Goal: Task Accomplishment & Management: Manage account settings

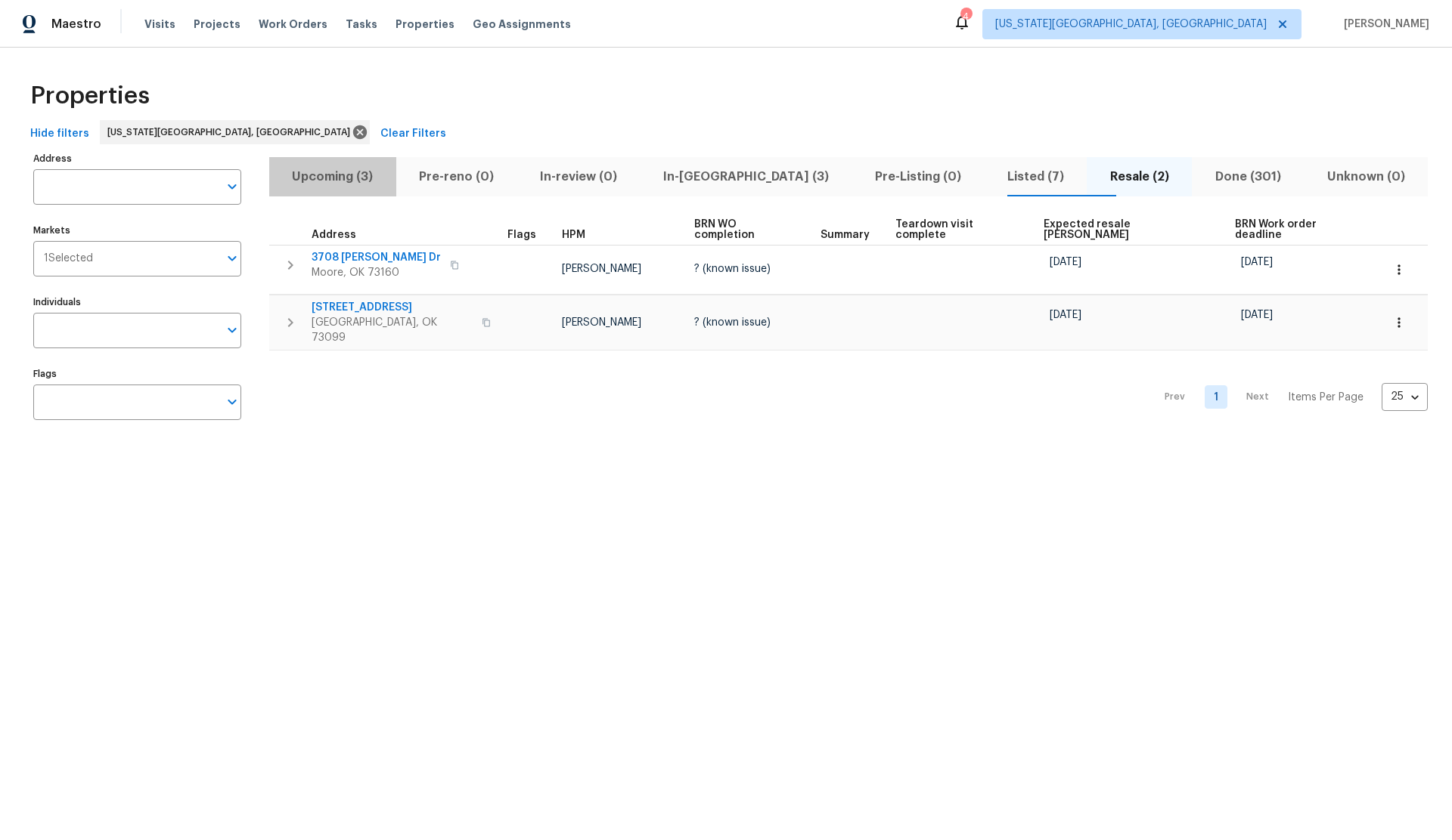
click at [340, 176] on span "Upcoming (3)" at bounding box center [332, 176] width 109 height 21
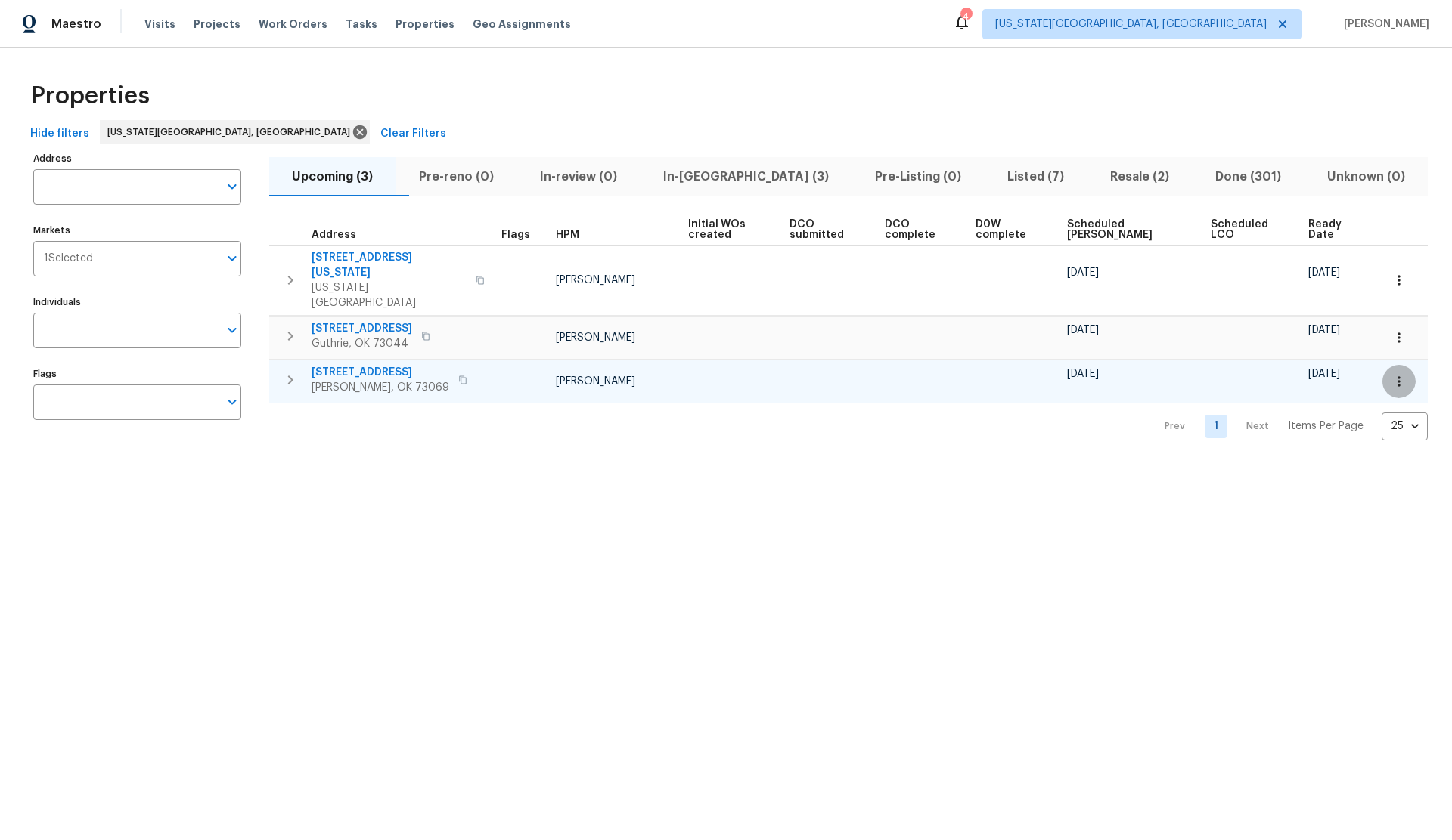
click at [1396, 374] on icon "button" at bounding box center [1399, 381] width 15 height 15
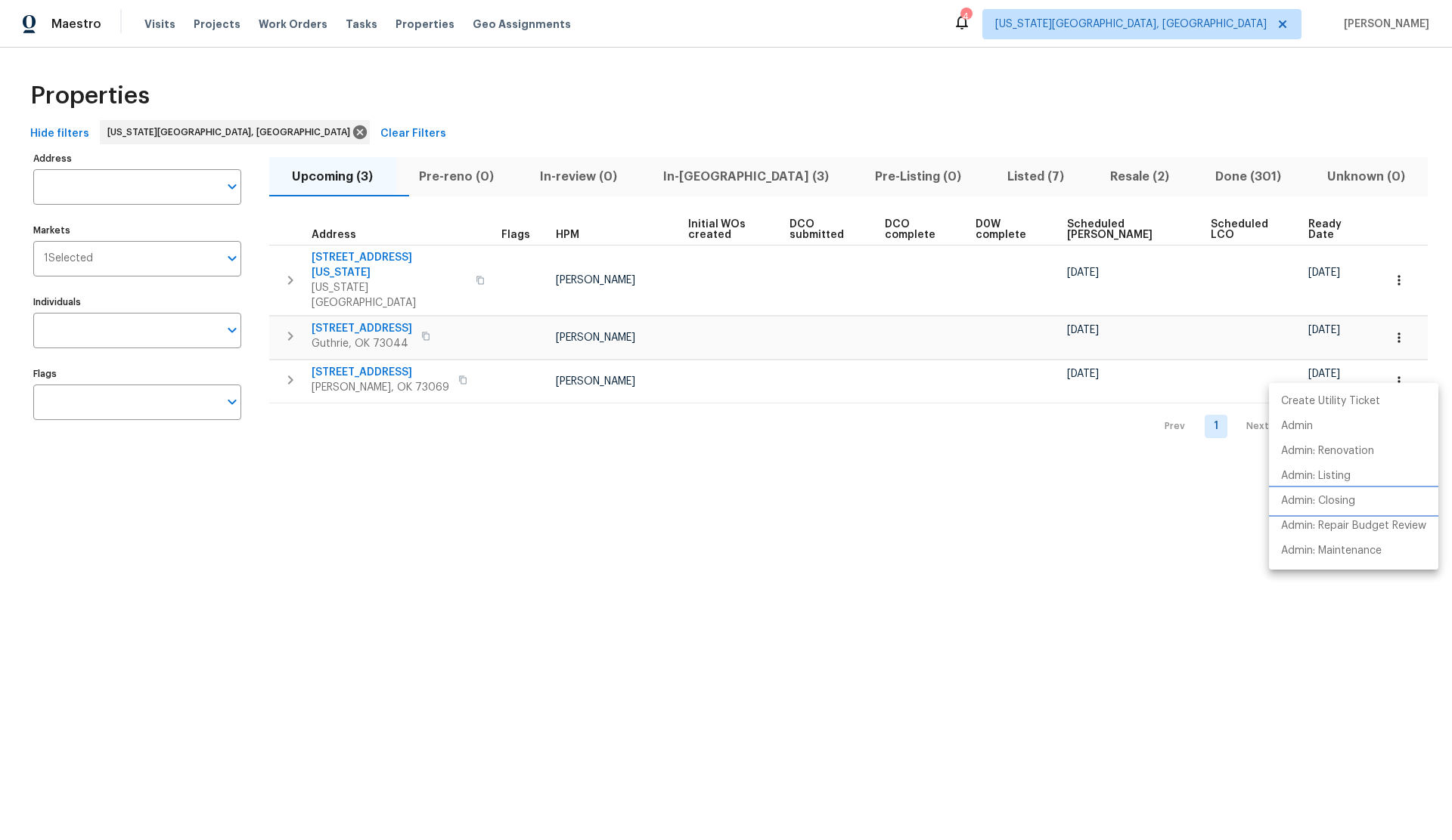
click at [1334, 499] on p "Admin: Closing" at bounding box center [1317, 501] width 74 height 16
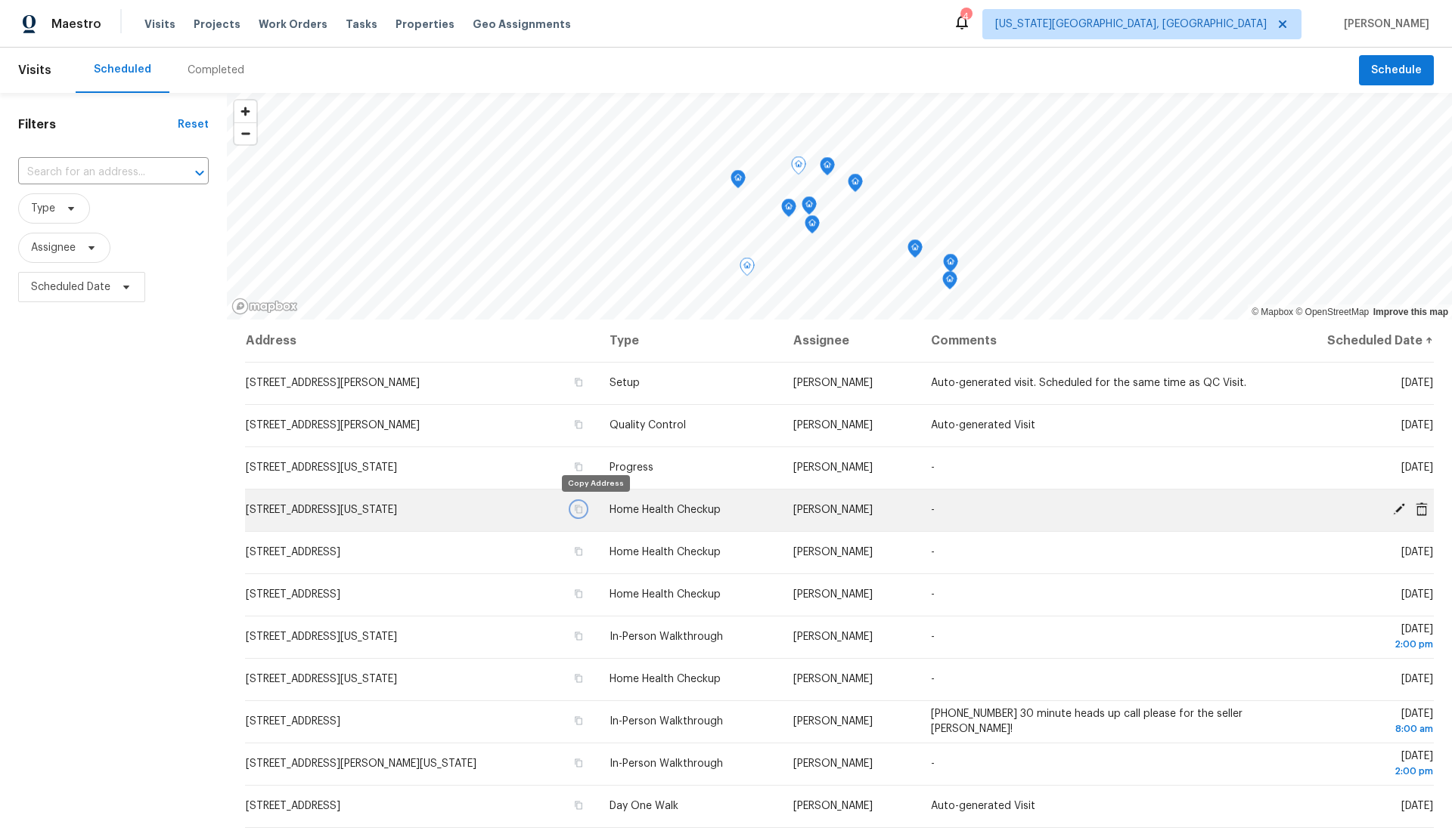
click at [583, 508] on icon "button" at bounding box center [579, 510] width 9 height 9
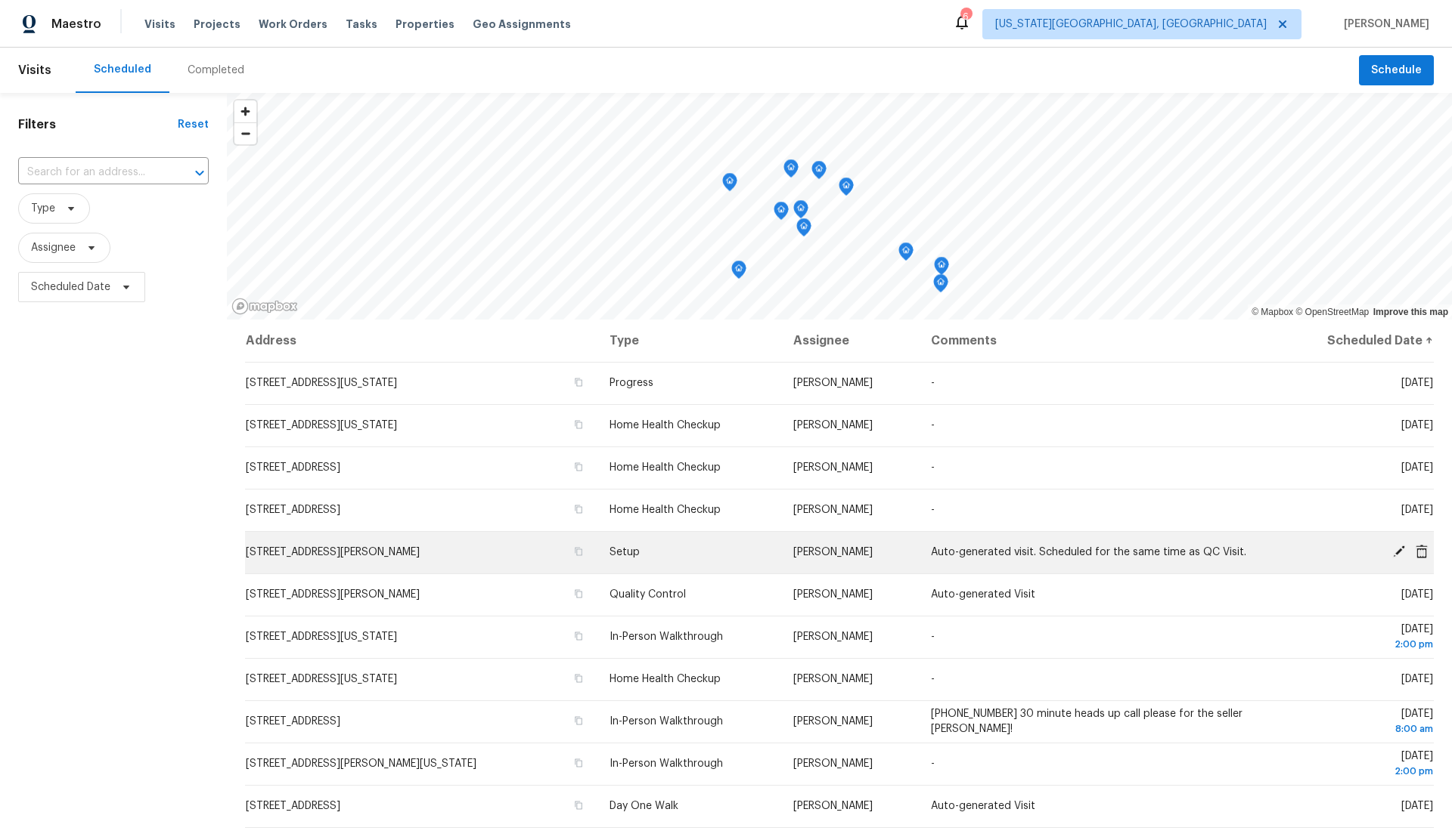
click at [1396, 552] on icon at bounding box center [1398, 551] width 12 height 12
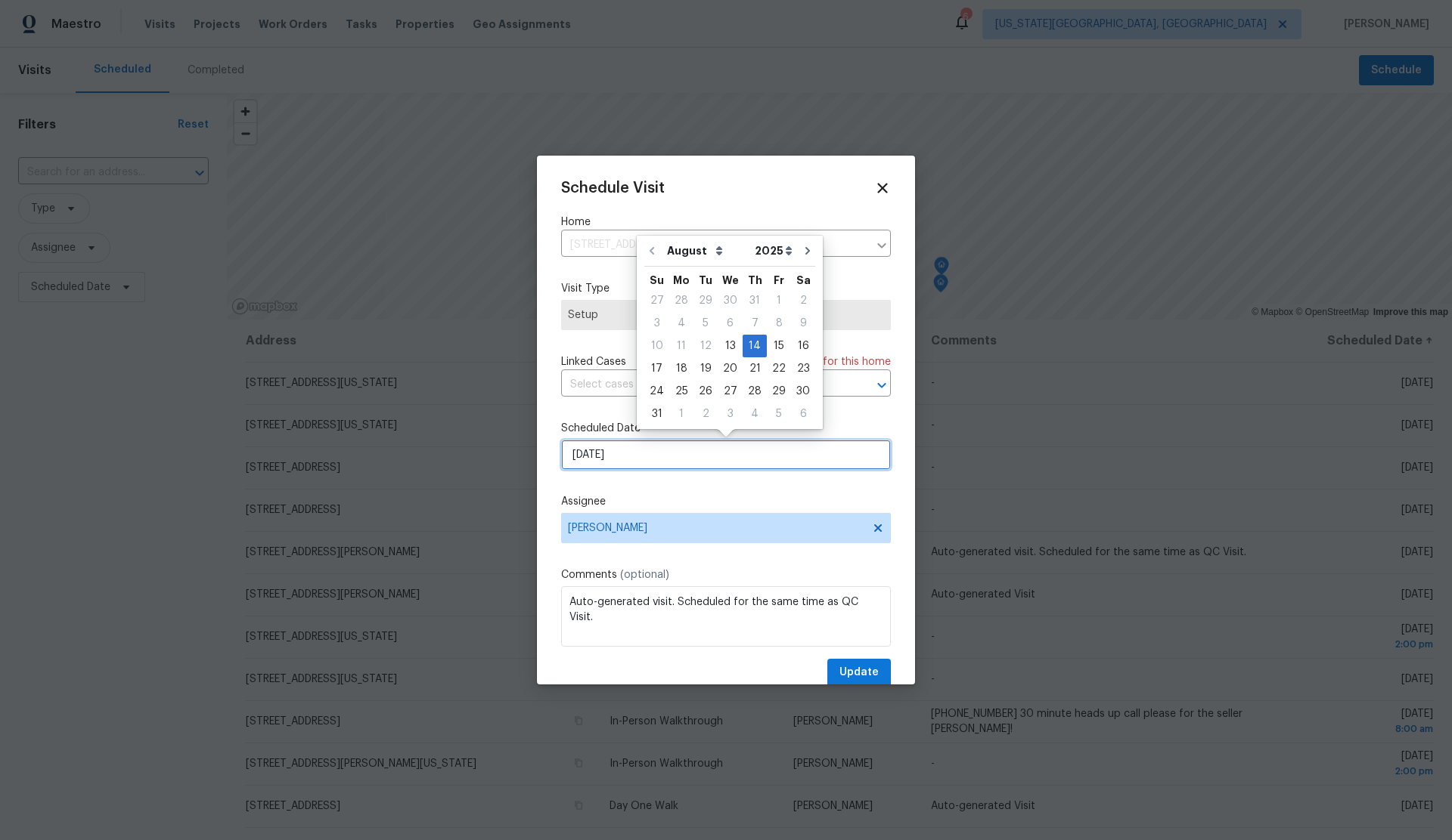
click at [664, 458] on input "8/14/2025" at bounding box center [726, 454] width 330 height 30
drag, startPoint x: 727, startPoint y: 345, endPoint x: 726, endPoint y: 353, distance: 8.1
click at [727, 345] on div "13" at bounding box center [729, 345] width 25 height 21
type input "8/13/2025"
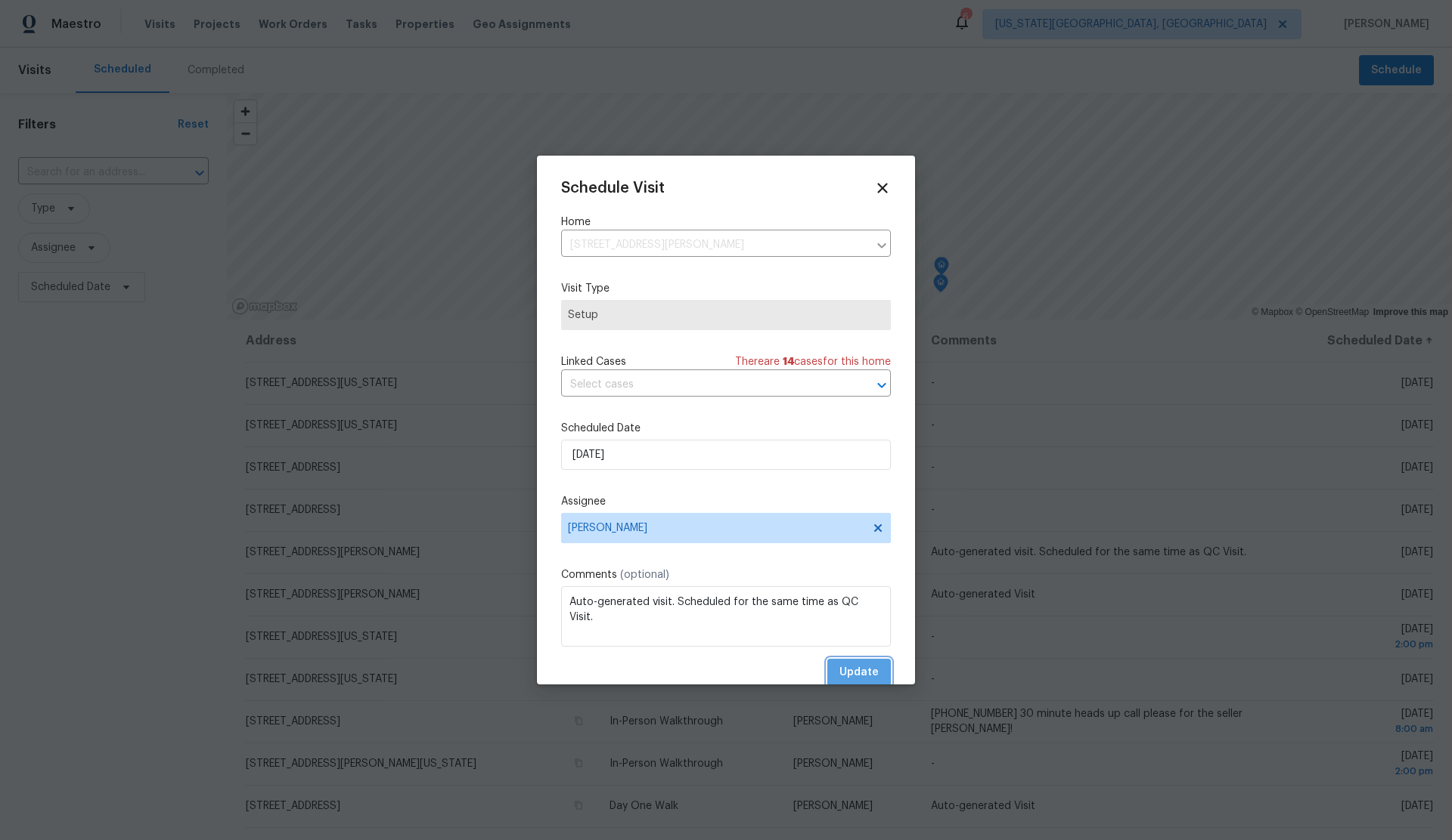
click at [853, 669] on span "Update" at bounding box center [859, 673] width 39 height 19
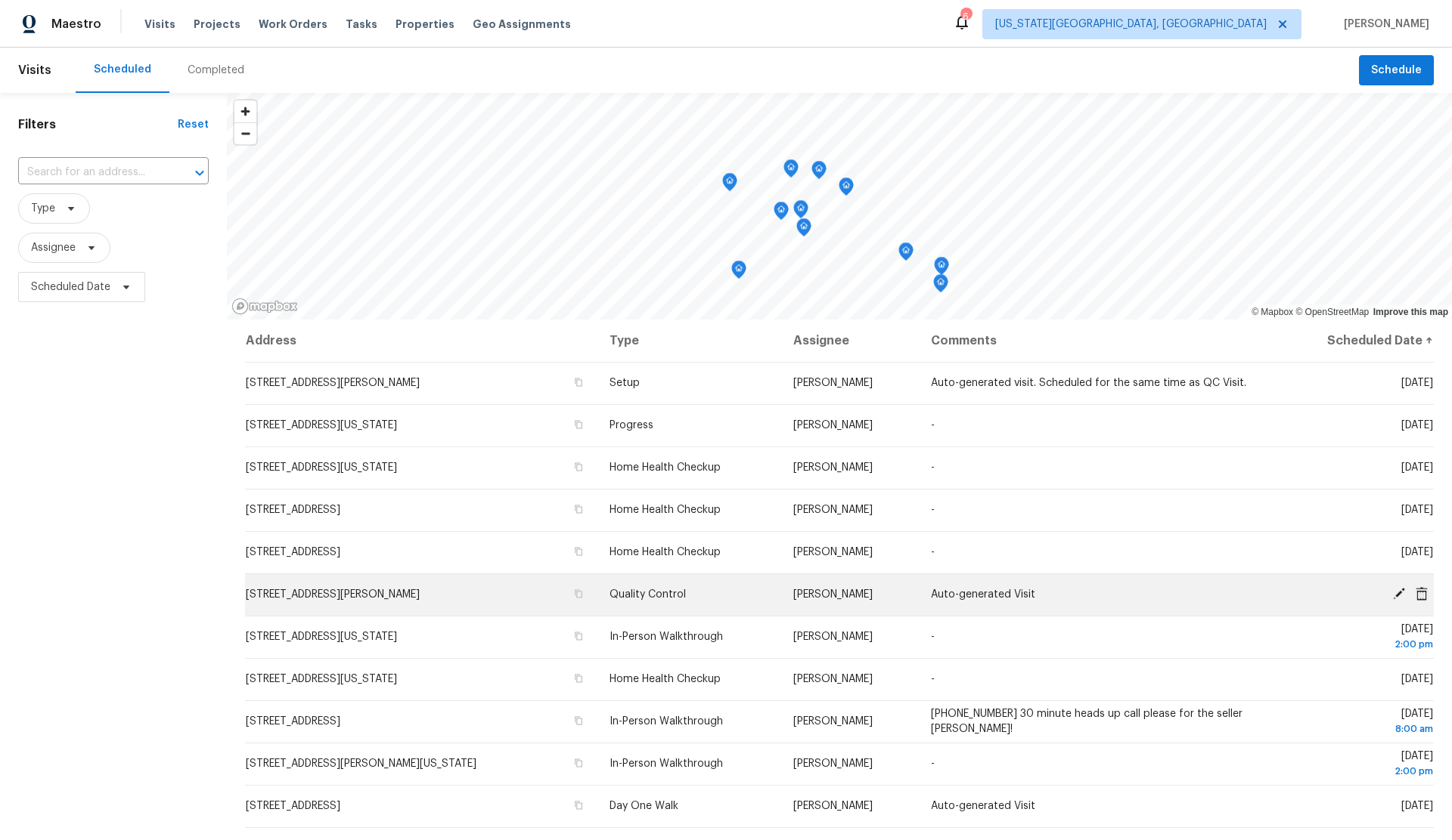
click at [1398, 590] on icon at bounding box center [1398, 594] width 14 height 14
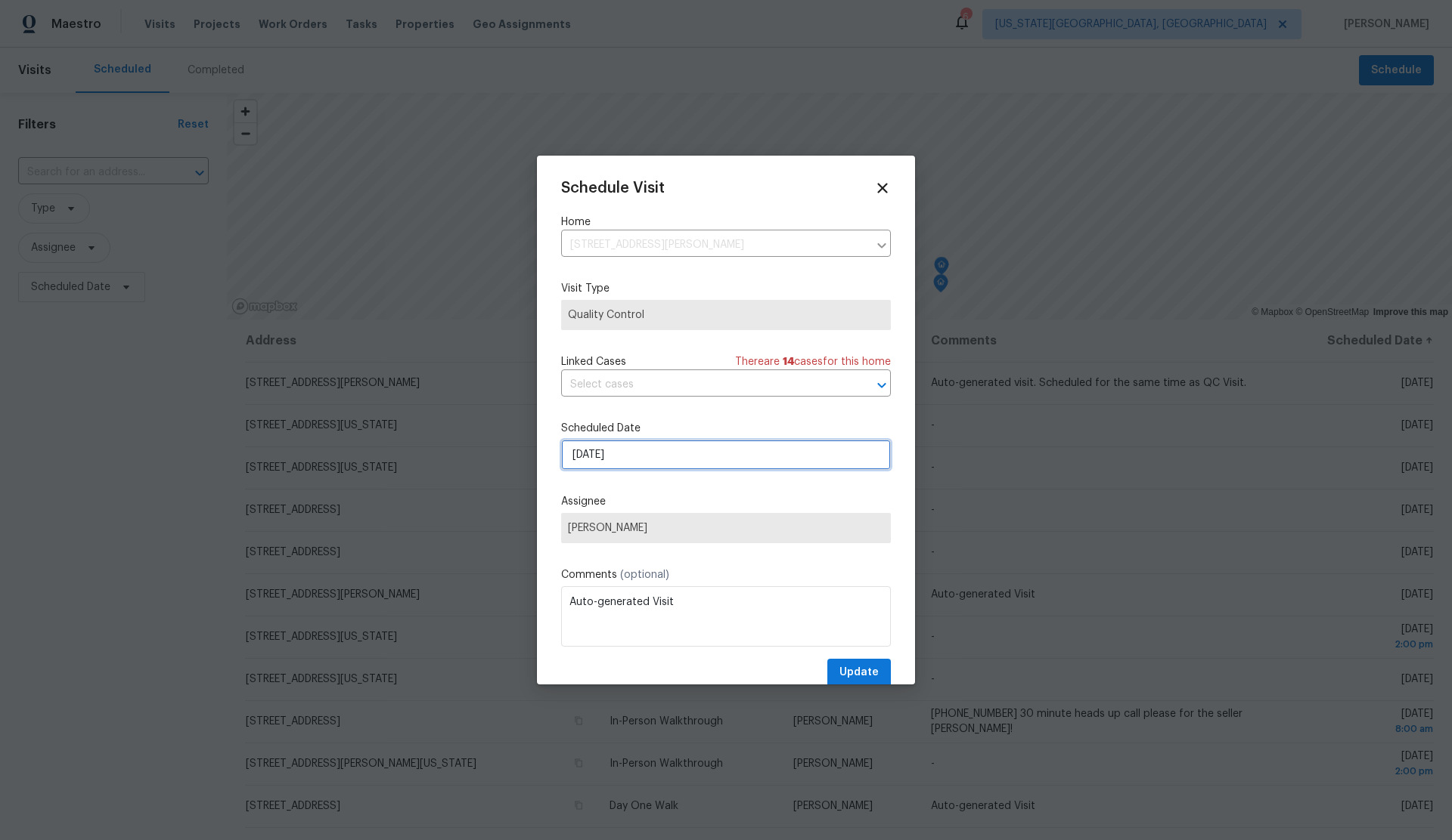
click at [652, 463] on input "8/14/2025" at bounding box center [726, 454] width 330 height 30
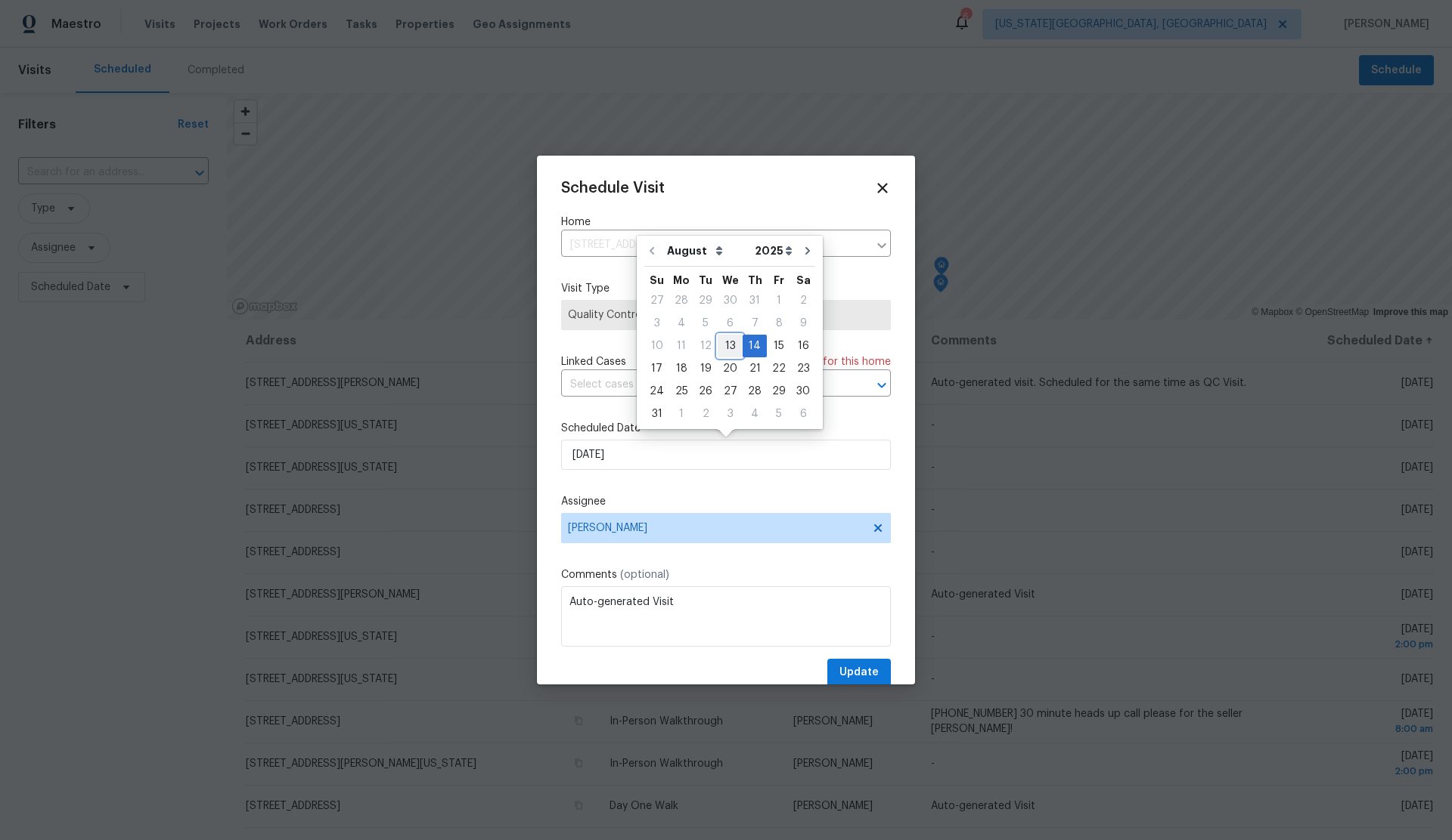
click at [726, 342] on div "13" at bounding box center [729, 345] width 25 height 21
type input "8/13/2025"
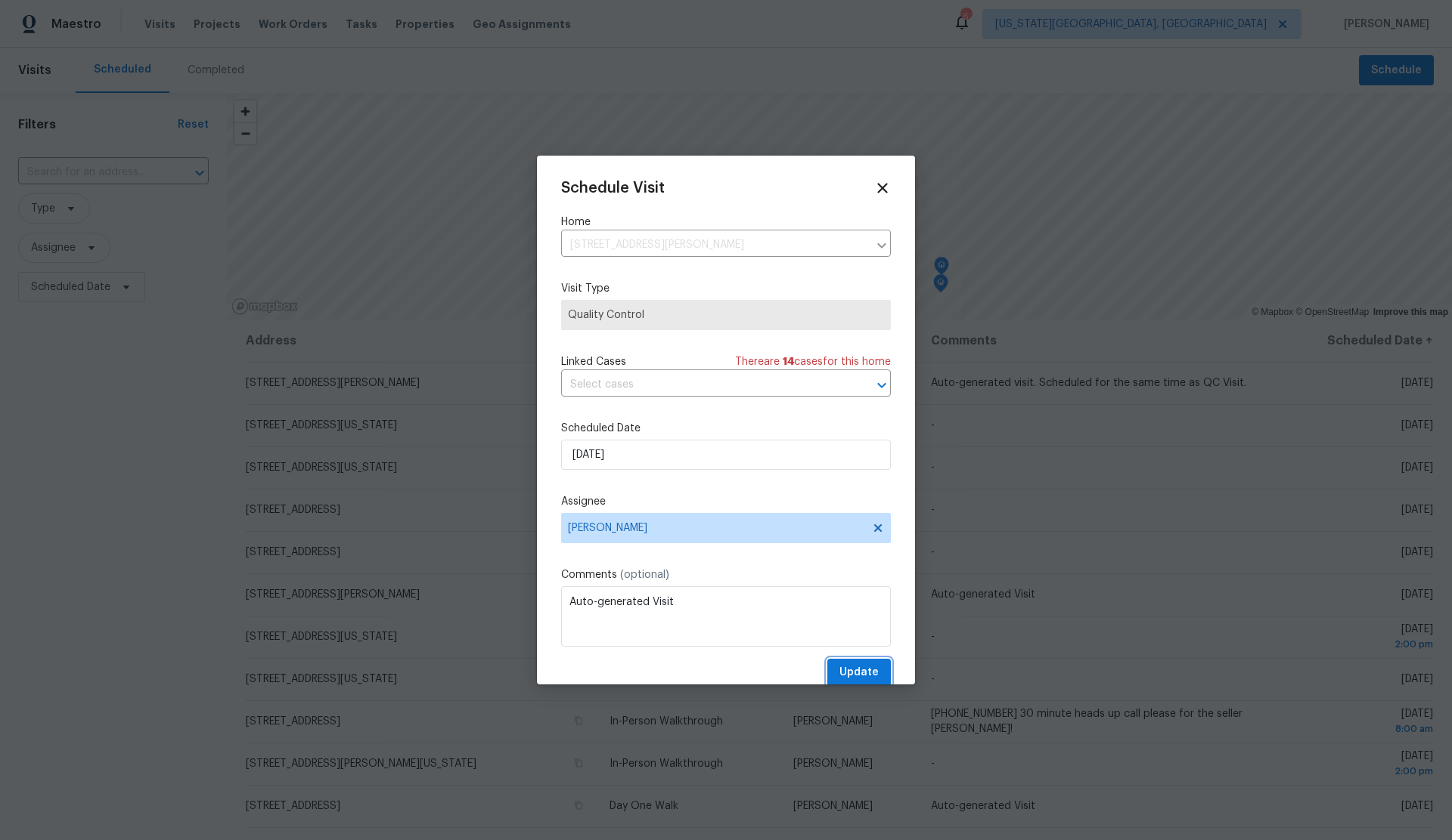
click at [860, 672] on span "Update" at bounding box center [859, 673] width 39 height 19
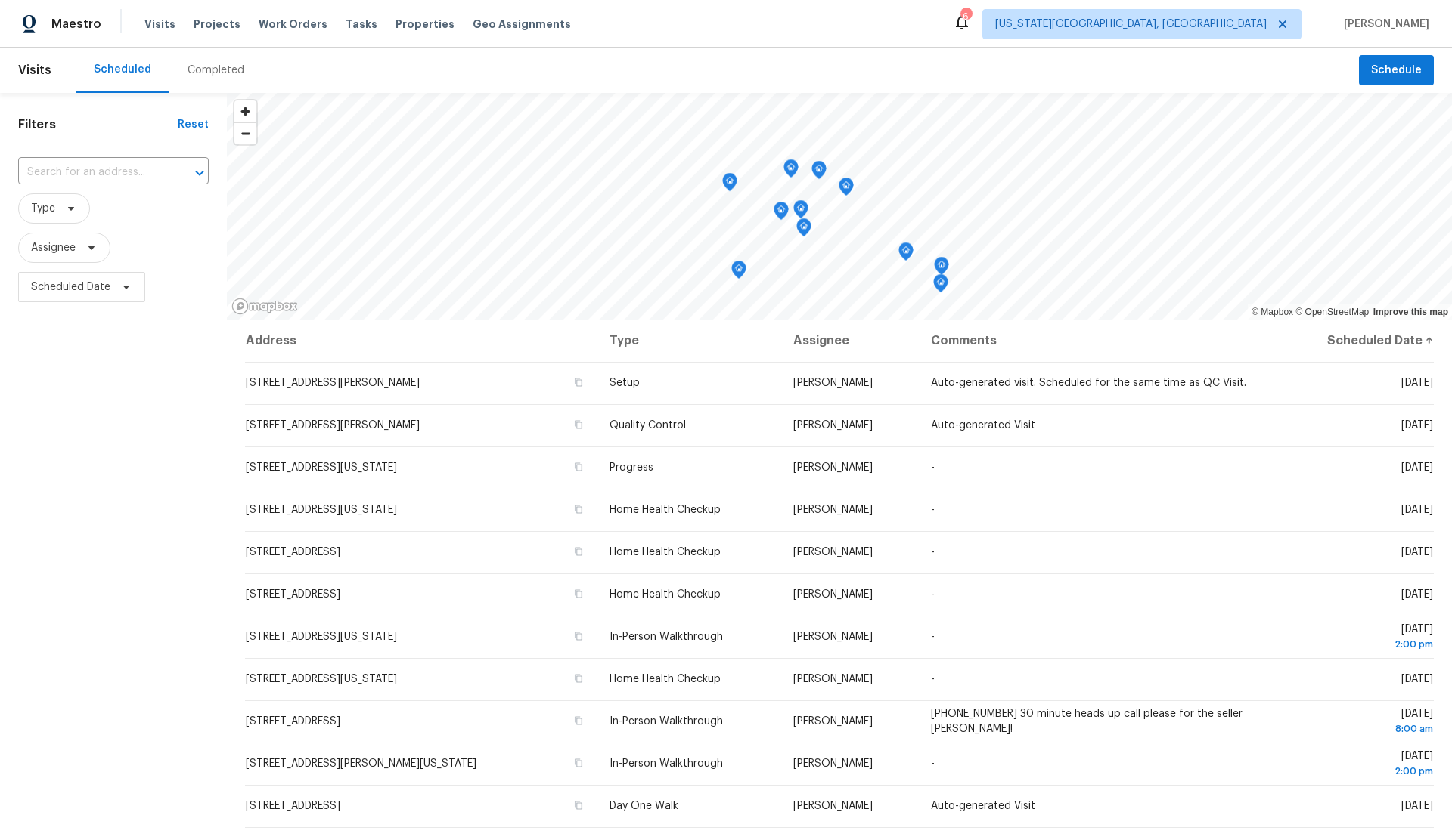
click at [167, 724] on div "Filters Reset ​ Type Assignee Scheduled Date" at bounding box center [113, 543] width 227 height 900
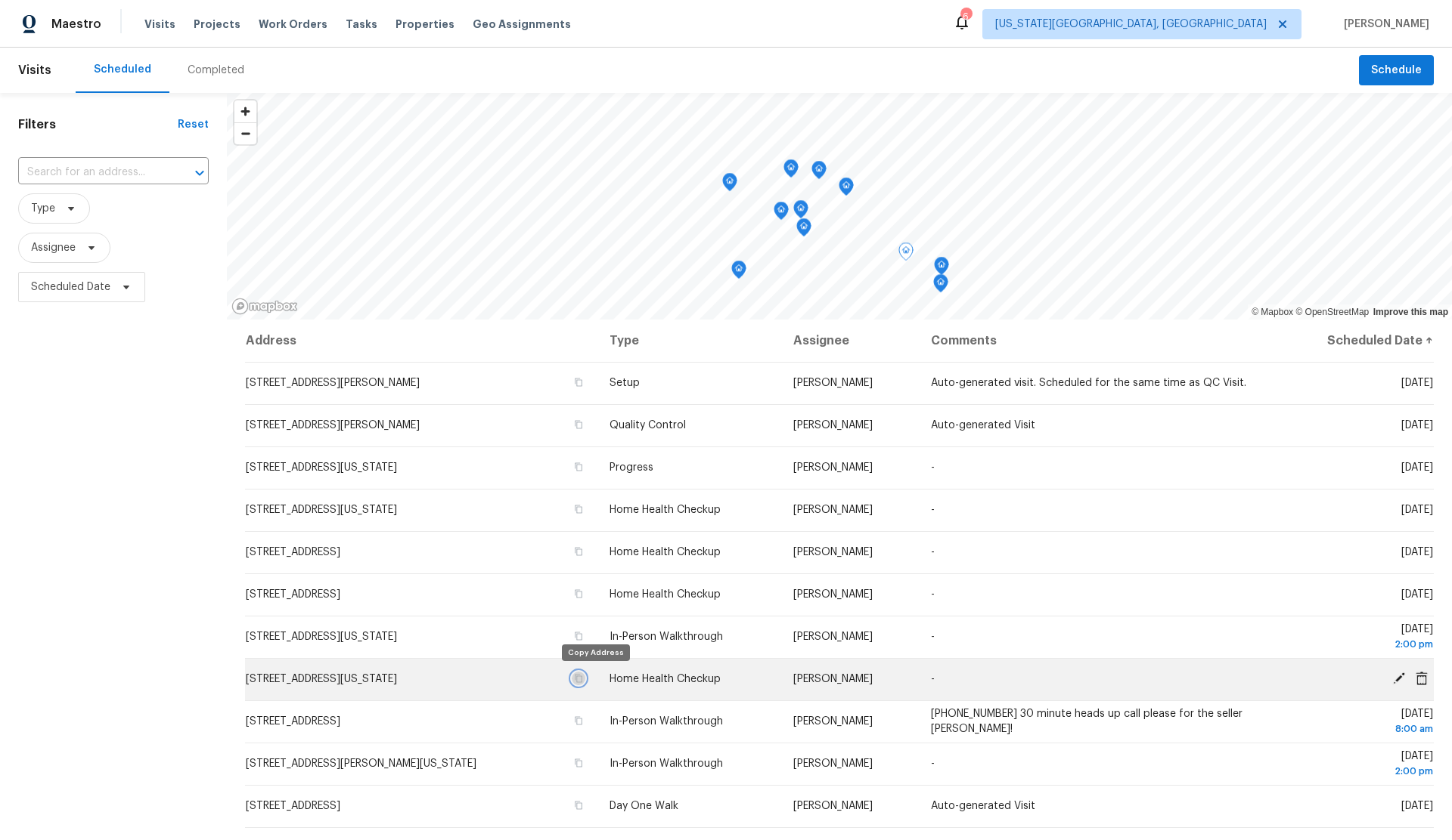
click at [585, 673] on button "button" at bounding box center [578, 678] width 14 height 14
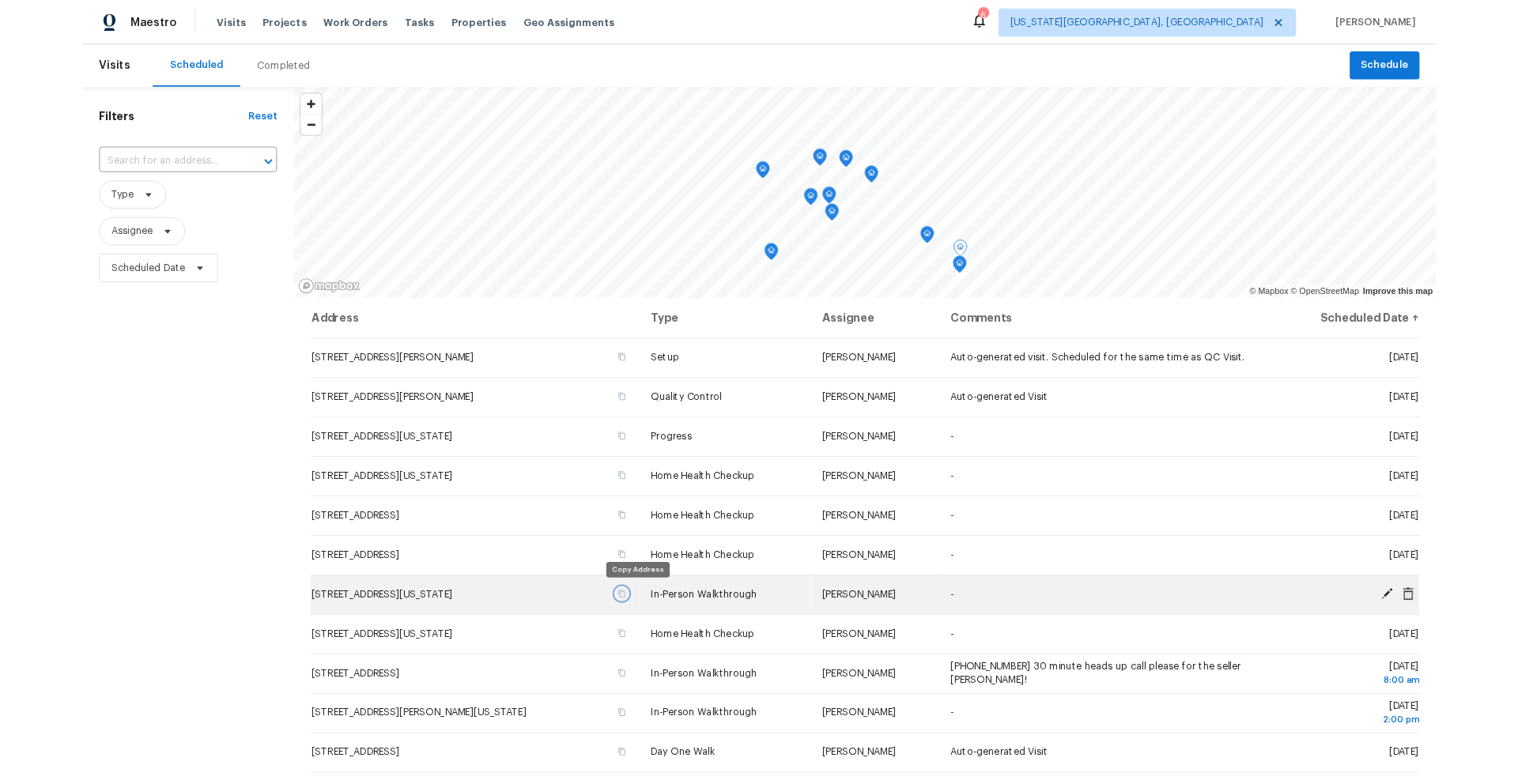
scroll to position [4, 0]
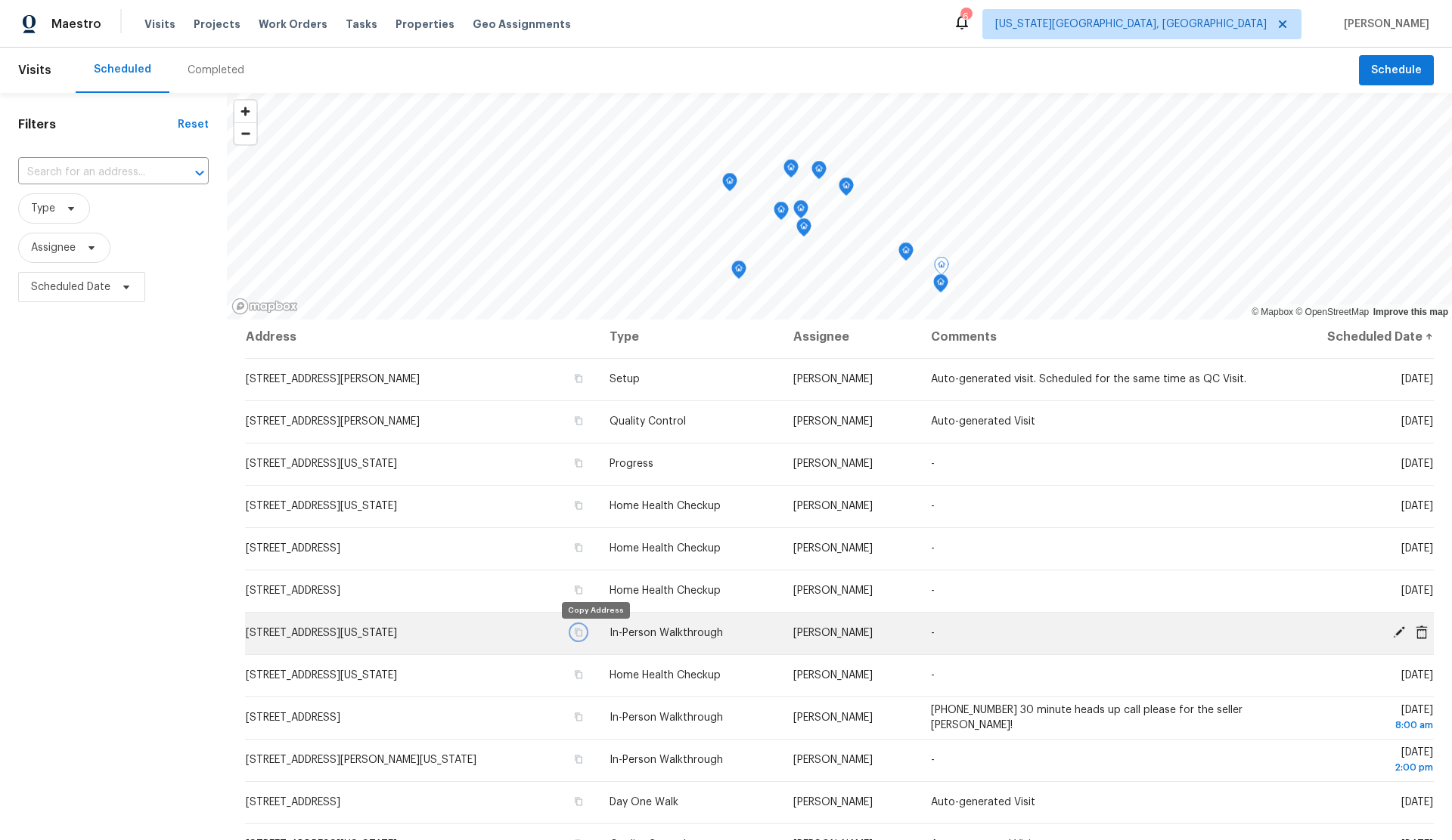
click at [583, 636] on icon "button" at bounding box center [579, 633] width 9 height 9
